Goal: Task Accomplishment & Management: Use online tool/utility

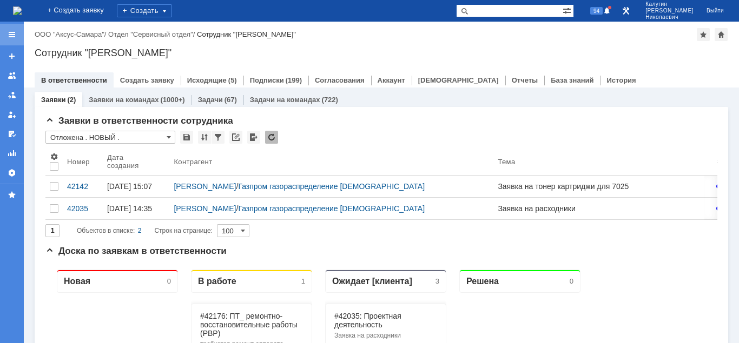
click at [13, 28] on div at bounding box center [12, 35] width 24 height 22
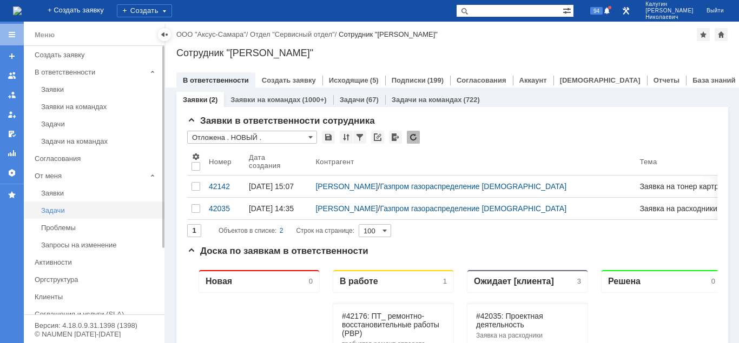
click at [52, 209] on div "Задачи" at bounding box center [99, 211] width 117 height 8
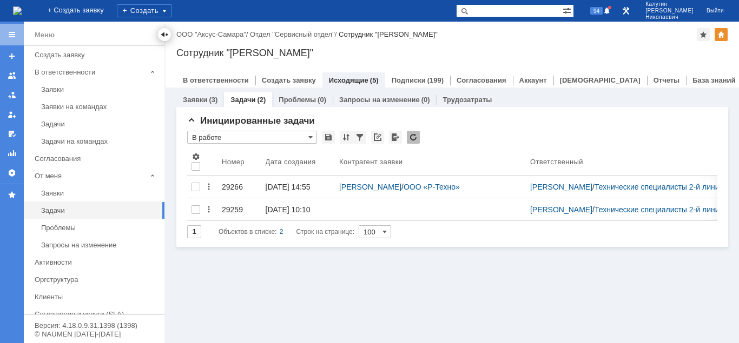
click at [165, 32] on div at bounding box center [164, 34] width 9 height 9
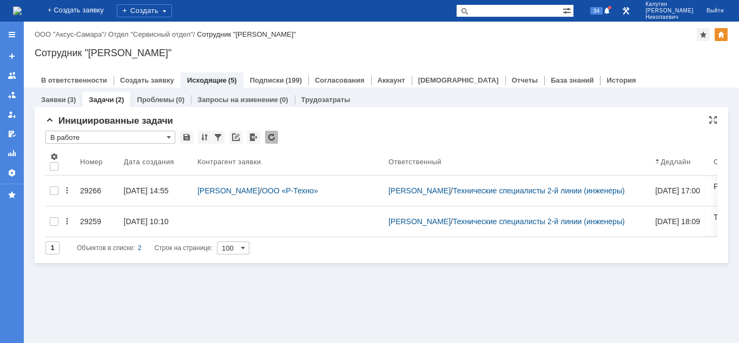
click at [112, 131] on input "text" at bounding box center [110, 132] width 130 height 2
click at [105, 137] on input "В работе" at bounding box center [110, 137] width 130 height 13
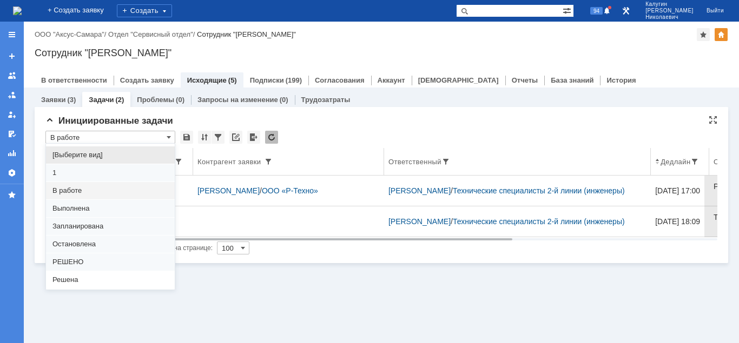
drag, startPoint x: 89, startPoint y: 152, endPoint x: 95, endPoint y: 156, distance: 6.9
click at [89, 152] on span "[Выберите вид]" at bounding box center [110, 155] width 116 height 9
type input "[Выберите вид]"
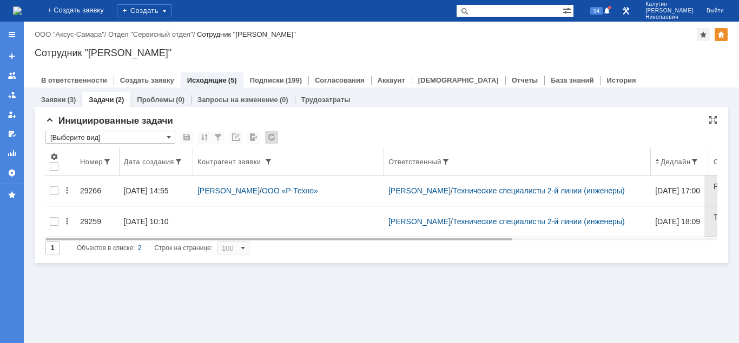
type input "20"
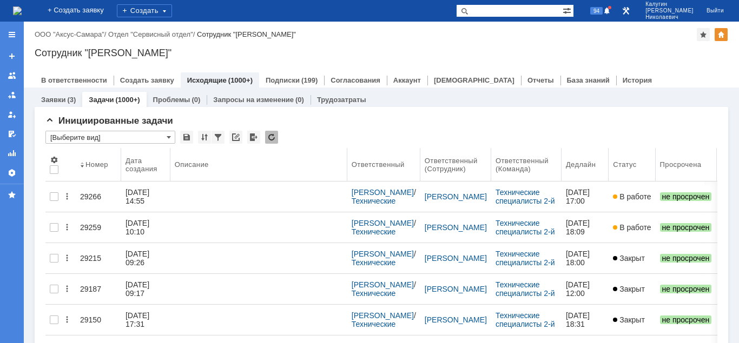
drag, startPoint x: 276, startPoint y: 168, endPoint x: 348, endPoint y: 169, distance: 71.9
click at [348, 169] on body "Идет загрузка, пожалуйста, подождите. На домашнюю + Создать заявку Создать 94 […" at bounding box center [369, 171] width 739 height 343
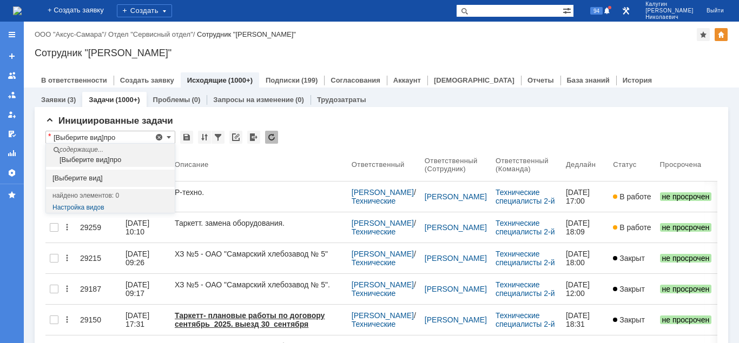
type input "[Выберите вид]про"
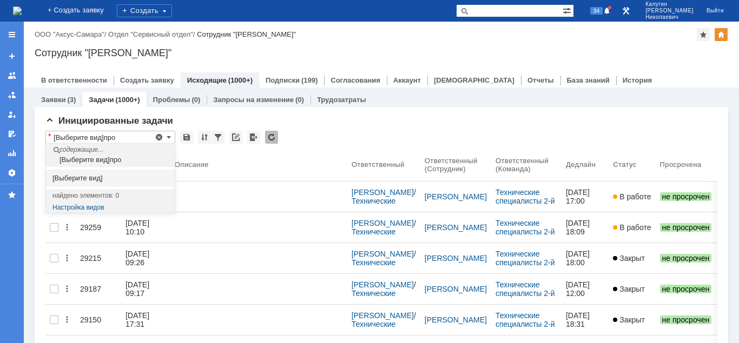
click at [395, 50] on div "Сотрудник "[PERSON_NAME]"" at bounding box center [381, 53] width 693 height 11
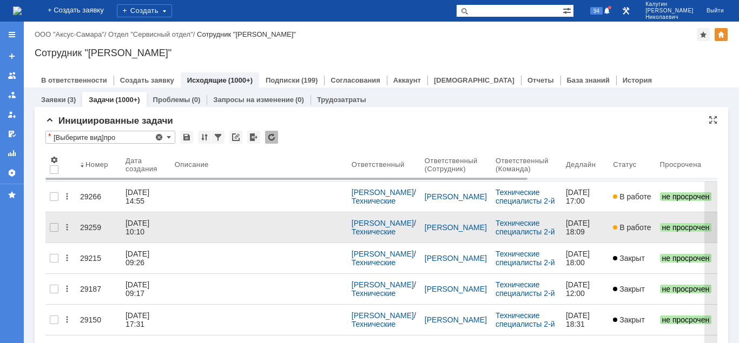
type input "[Выберите вид]"
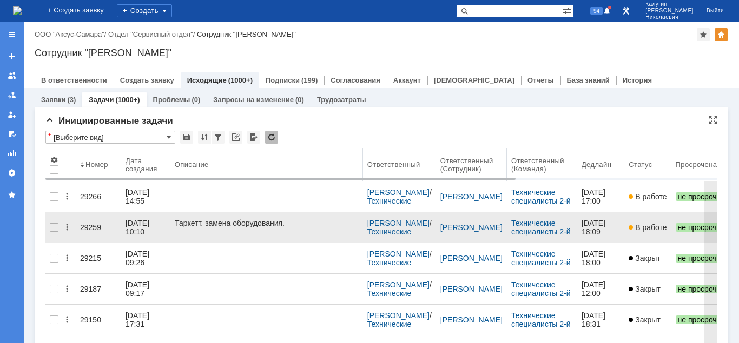
drag, startPoint x: 348, startPoint y: 165, endPoint x: 166, endPoint y: 235, distance: 194.6
click at [363, 162] on body "Идет загрузка, пожалуйста, подождите. На домашнюю + Создать заявку Создать 94 […" at bounding box center [369, 171] width 739 height 343
click at [90, 228] on link "29259" at bounding box center [98, 228] width 45 height 22
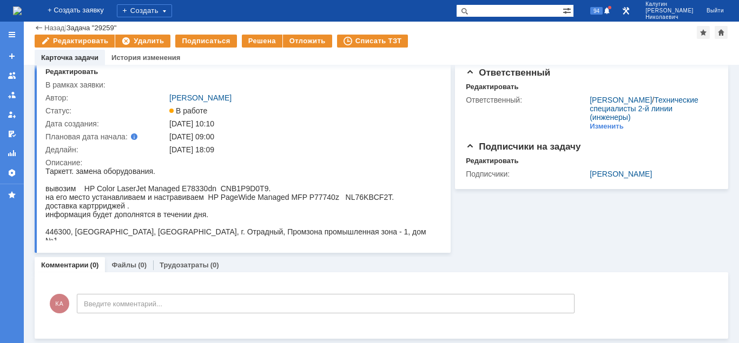
scroll to position [26, 0]
drag, startPoint x: 346, startPoint y: 198, endPoint x: 362, endPoint y: 220, distance: 27.0
click at [366, 218] on body "Таркетт. замена оборудования. вывозим HP Color LaserJet Managed E78330dn CNB1P9…" at bounding box center [241, 206] width 392 height 78
copy body "NL76KBCF2T. доставка картрриджей . информация будет дополнятся в течении дня."
click at [136, 216] on div "информация будет дополнятся в течении дня." at bounding box center [241, 214] width 392 height 9
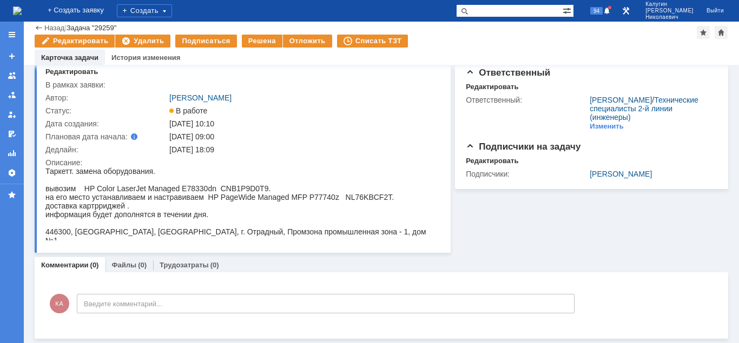
click at [138, 209] on div "доставка картрриджей ." at bounding box center [241, 206] width 392 height 9
click at [133, 208] on div "доставка картрриджей ." at bounding box center [241, 206] width 392 height 9
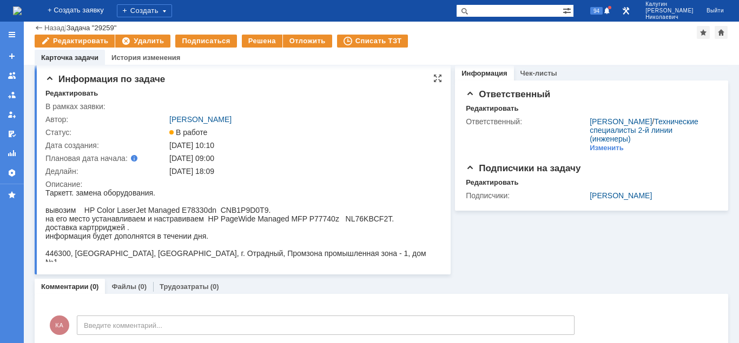
scroll to position [0, 0]
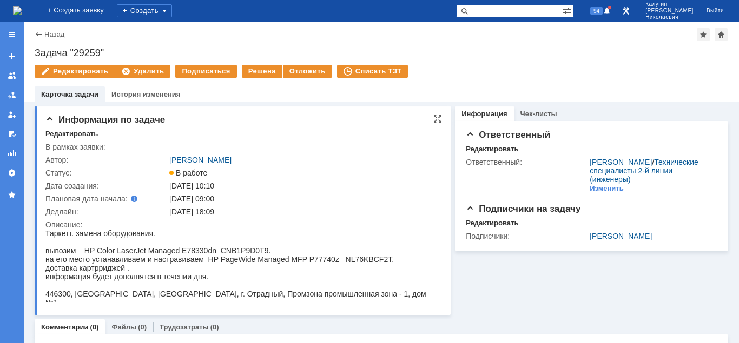
click at [67, 134] on div "Редактировать" at bounding box center [71, 134] width 52 height 9
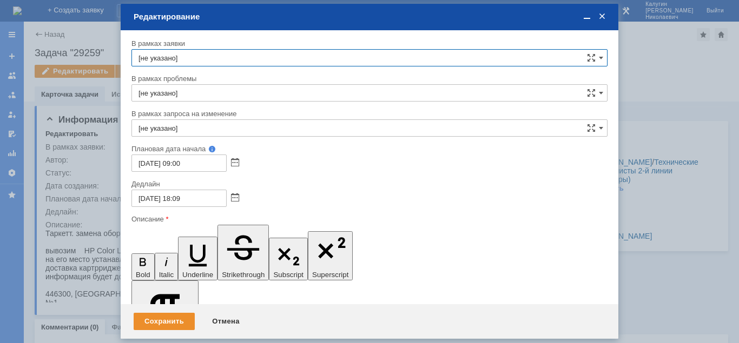
scroll to position [32, 0]
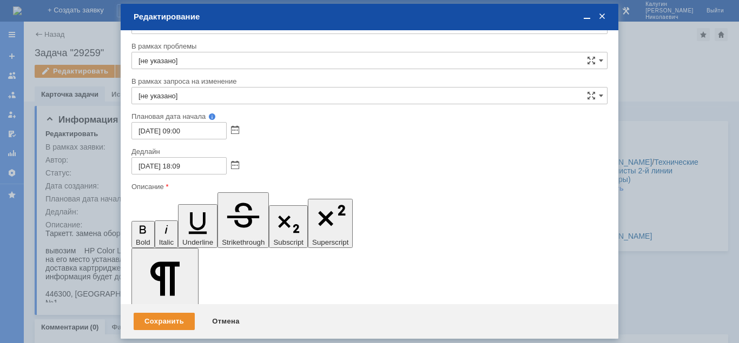
drag, startPoint x: 312, startPoint y: 2957, endPoint x: 140, endPoint y: 2957, distance: 171.9
click at [181, 327] on div "Сохранить" at bounding box center [164, 321] width 61 height 17
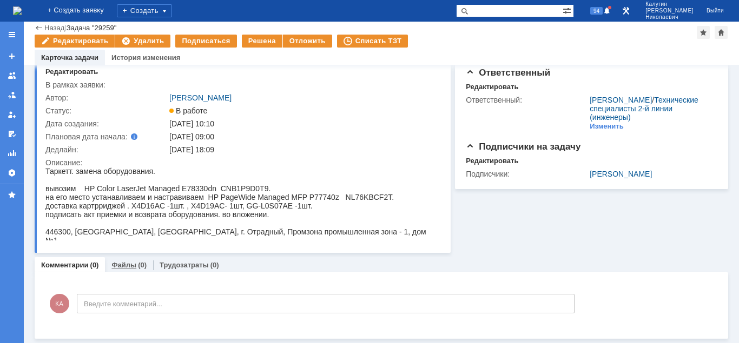
scroll to position [26, 0]
click at [132, 268] on link "Файлы" at bounding box center [123, 265] width 25 height 8
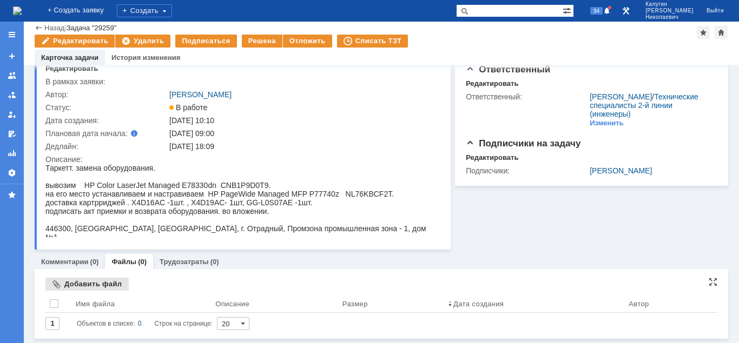
scroll to position [29, 0]
click at [121, 284] on div "Добавить файл" at bounding box center [86, 284] width 83 height 13
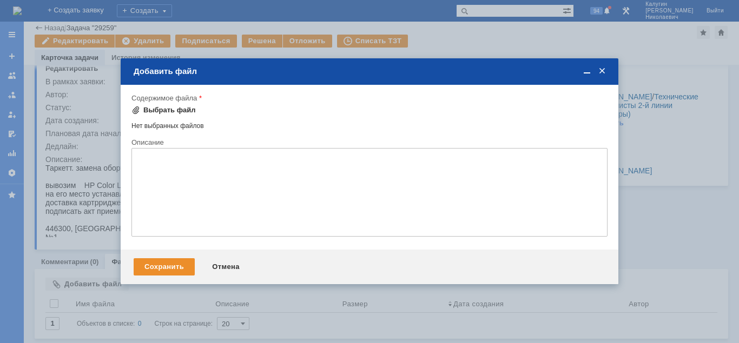
click at [162, 113] on div "Выбрать файл" at bounding box center [169, 110] width 52 height 9
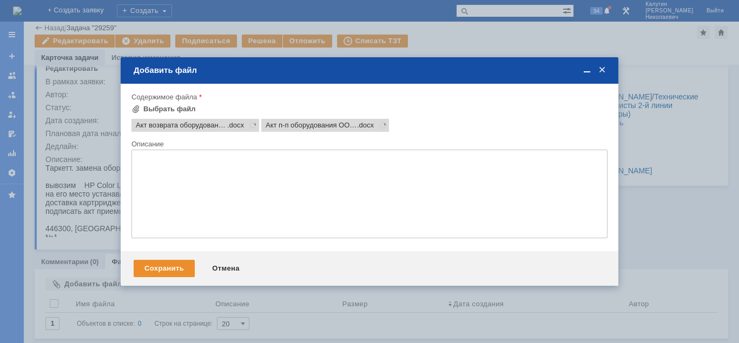
click at [174, 169] on textarea at bounding box center [369, 194] width 476 height 89
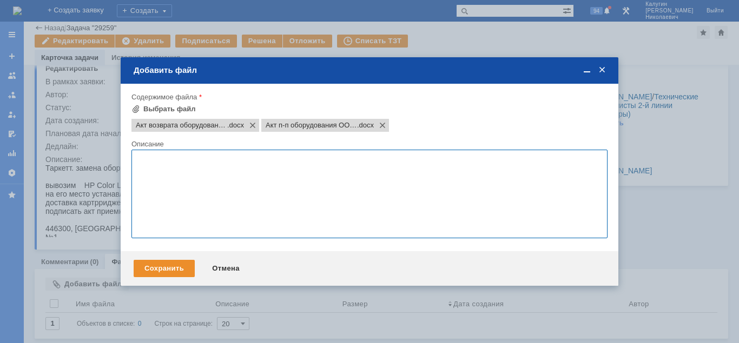
scroll to position [0, 0]
type textarea "акты во вложении."
click at [172, 268] on div "Сохранить" at bounding box center [164, 268] width 61 height 17
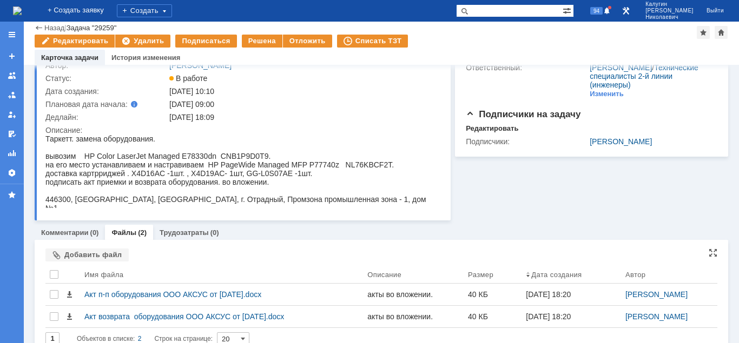
scroll to position [74, 0]
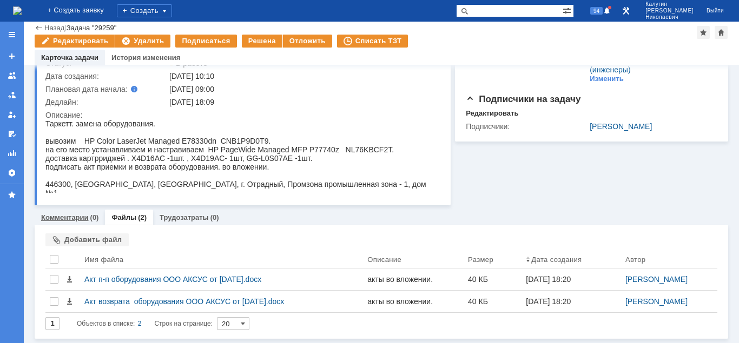
click at [90, 220] on div "(0)" at bounding box center [94, 218] width 9 height 8
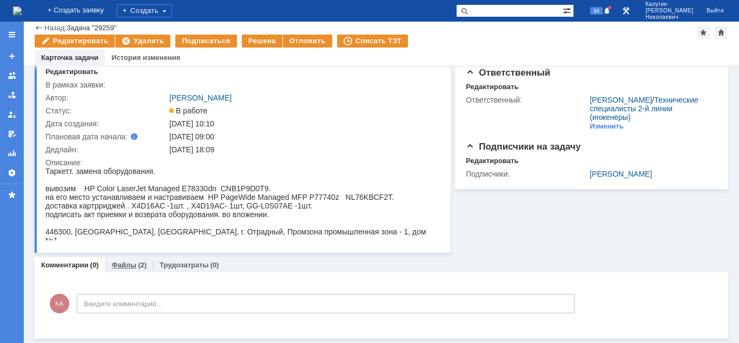
click at [127, 262] on link "Файлы" at bounding box center [123, 265] width 25 height 8
